Goal: Information Seeking & Learning: Learn about a topic

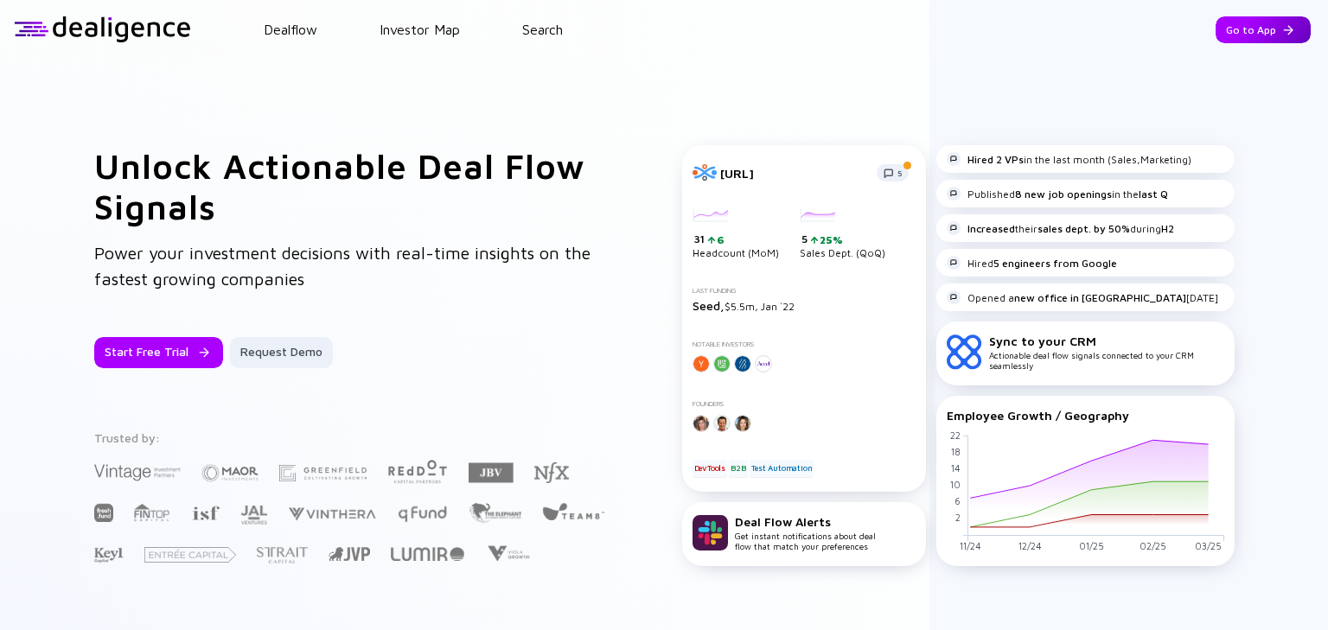
click at [1249, 24] on div "Go to App" at bounding box center [1263, 29] width 95 height 27
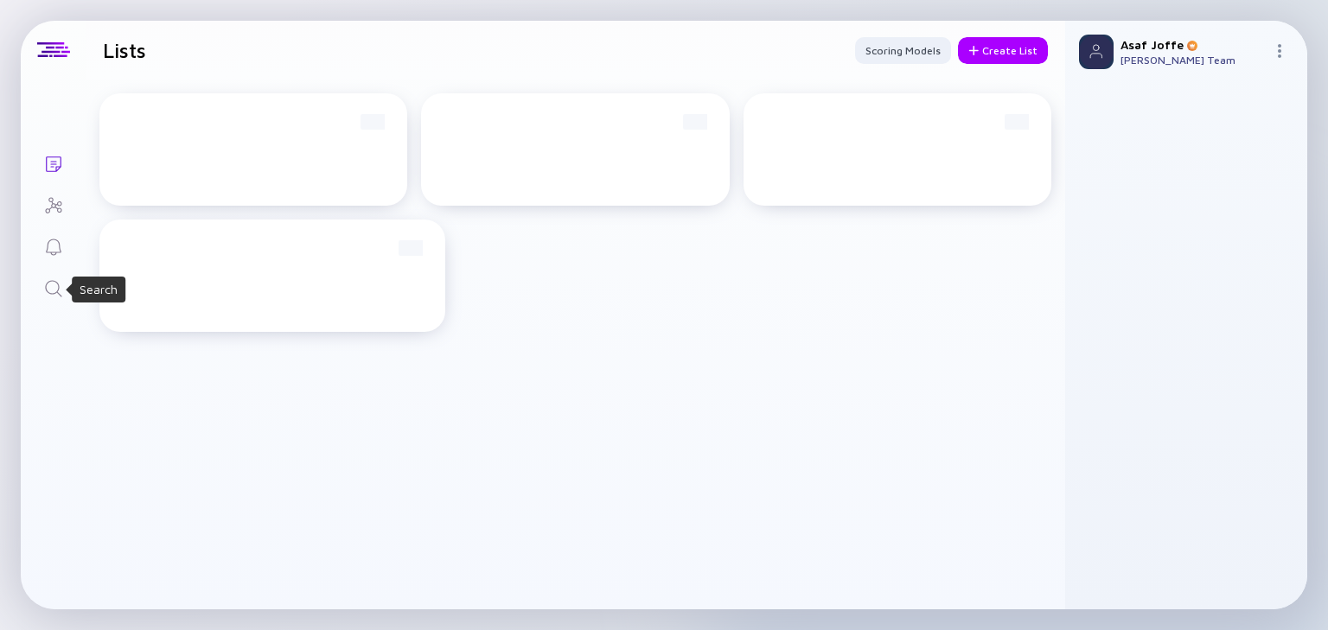
click at [50, 283] on icon "Search" at bounding box center [53, 288] width 21 height 21
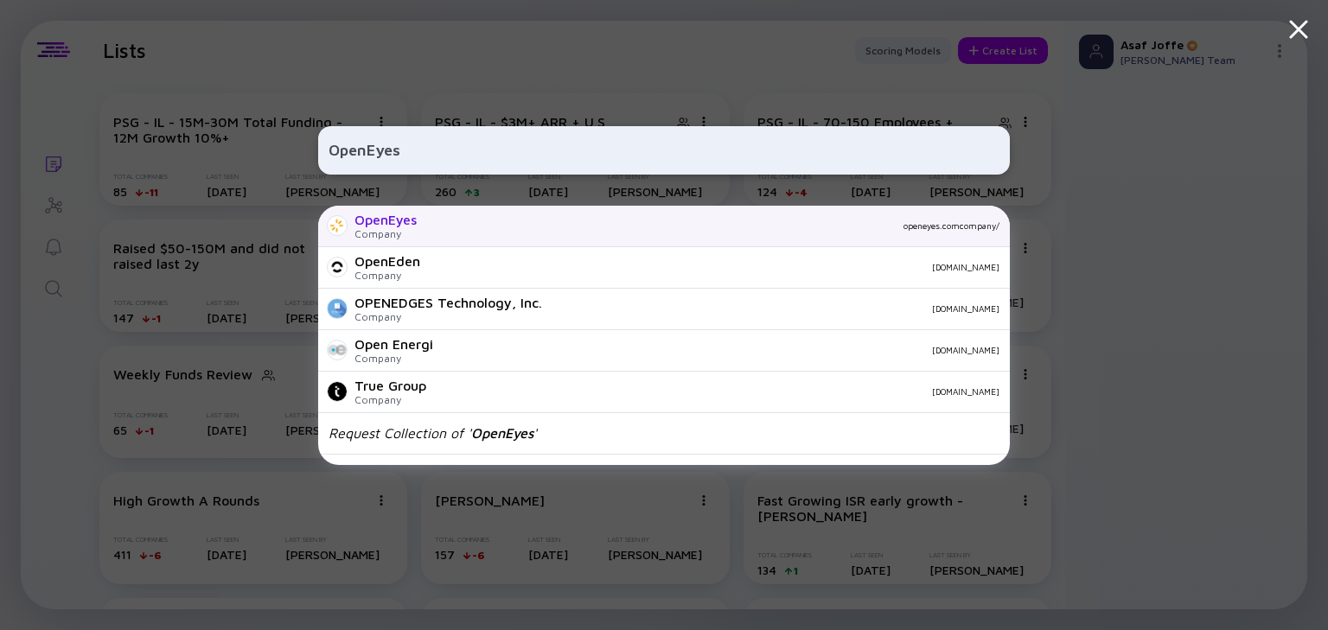
type input "OpenEyes"
click at [378, 214] on div "OpenEyes" at bounding box center [386, 220] width 62 height 16
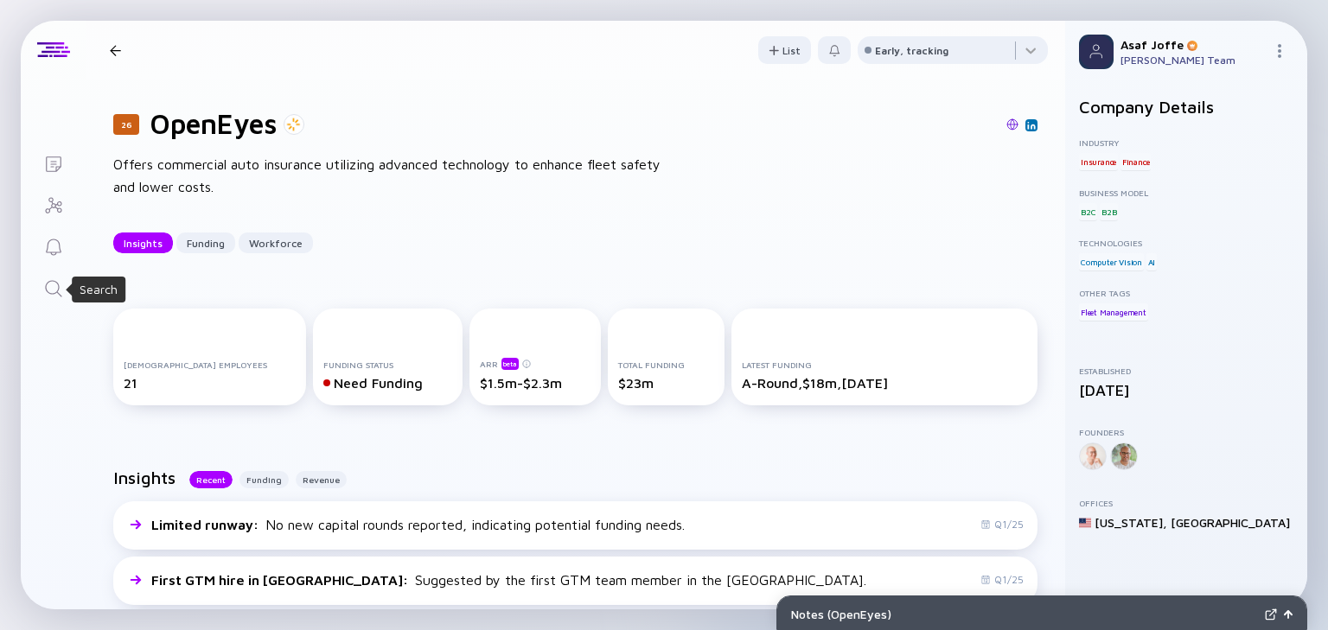
click at [47, 284] on icon "Search" at bounding box center [53, 288] width 21 height 21
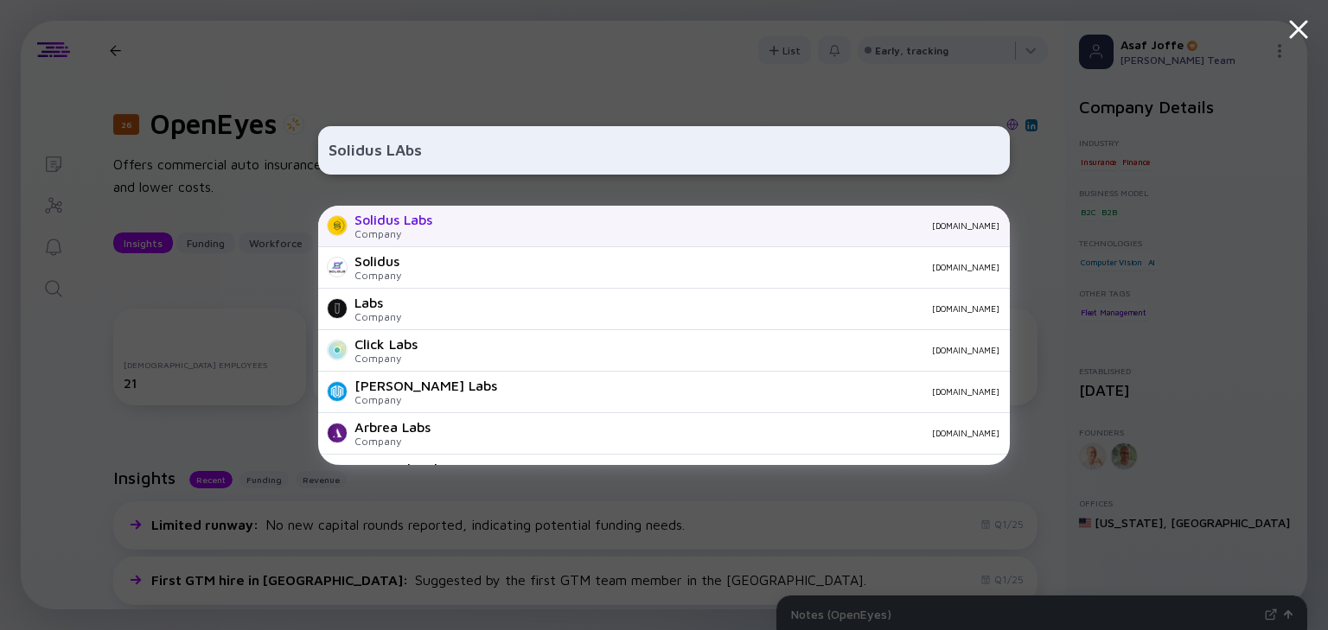
type input "Solidus LAbs"
click at [505, 225] on div "[DOMAIN_NAME]" at bounding box center [722, 225] width 553 height 10
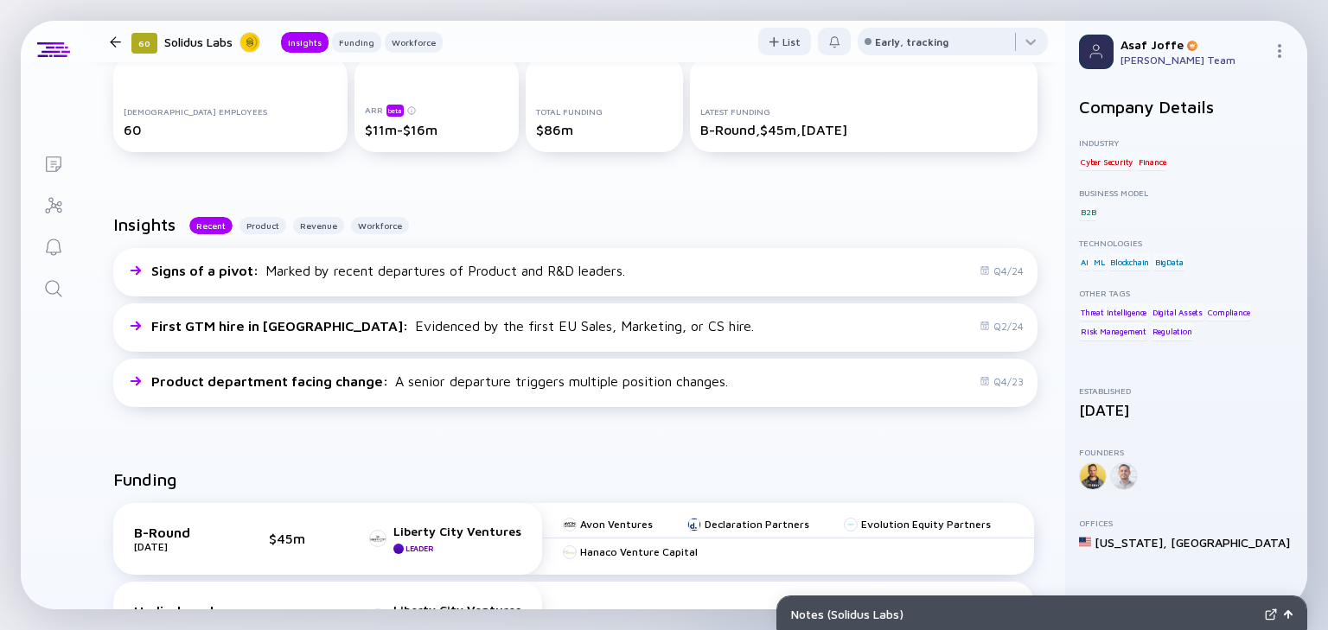
scroll to position [68, 0]
